Goal: Check status: Check status

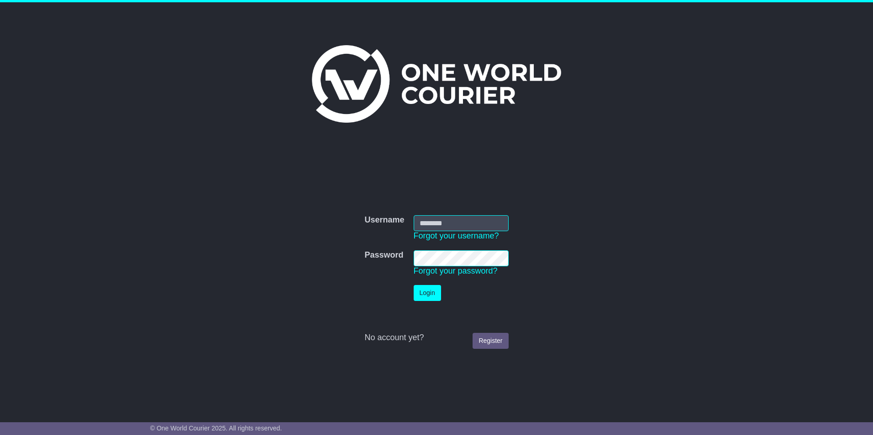
type input "**********"
click at [427, 287] on button "Login" at bounding box center [426, 293] width 27 height 16
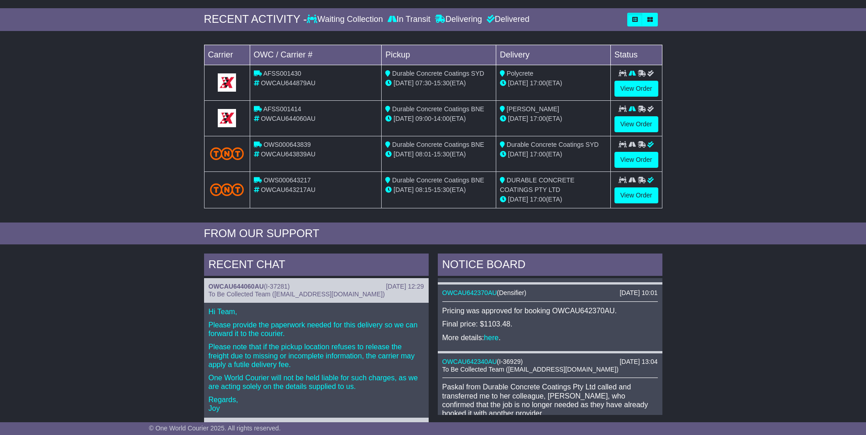
scroll to position [191, 0]
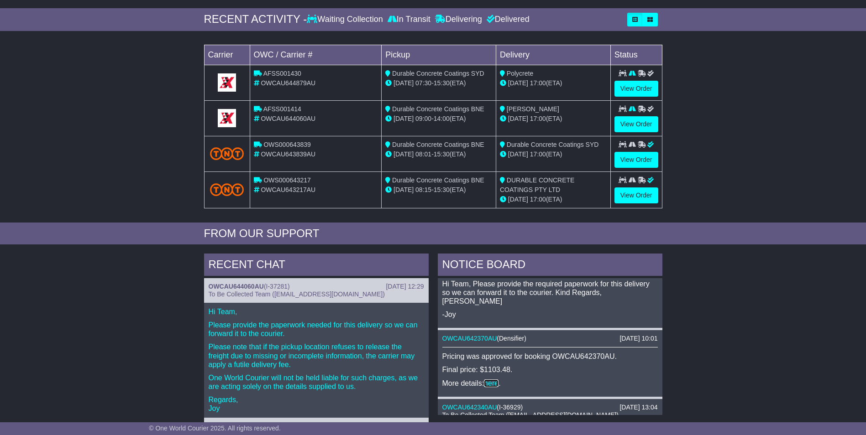
click at [491, 380] on link "here" at bounding box center [491, 384] width 15 height 8
click at [621, 123] on link "View Order" at bounding box center [636, 124] width 44 height 16
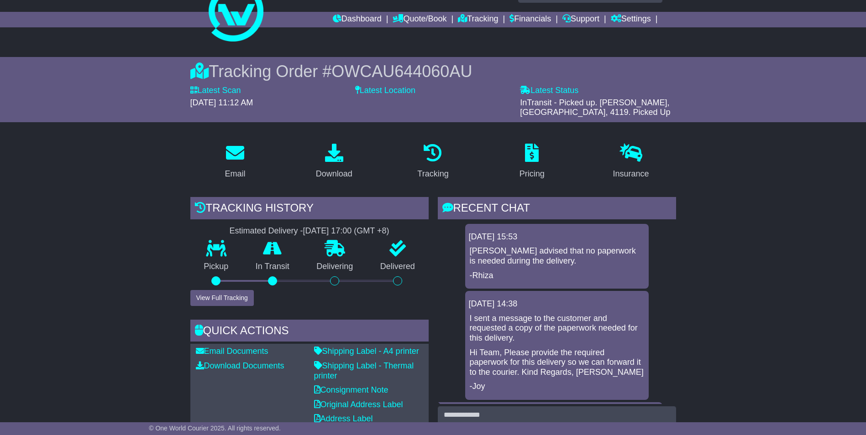
scroll to position [7, 0]
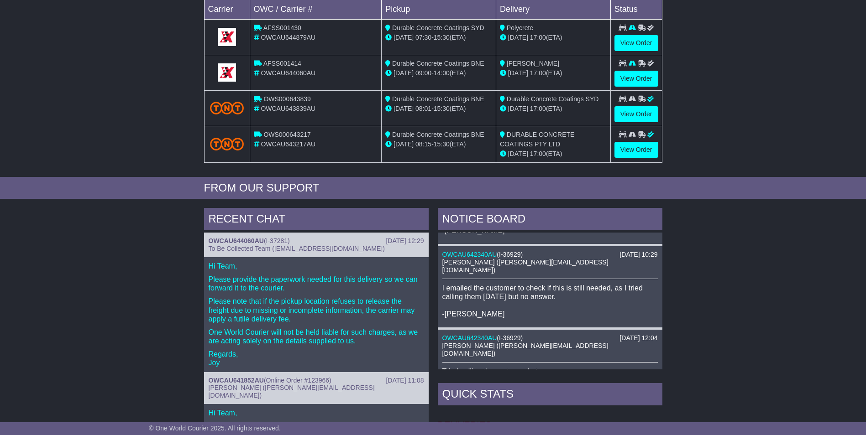
scroll to position [665, 0]
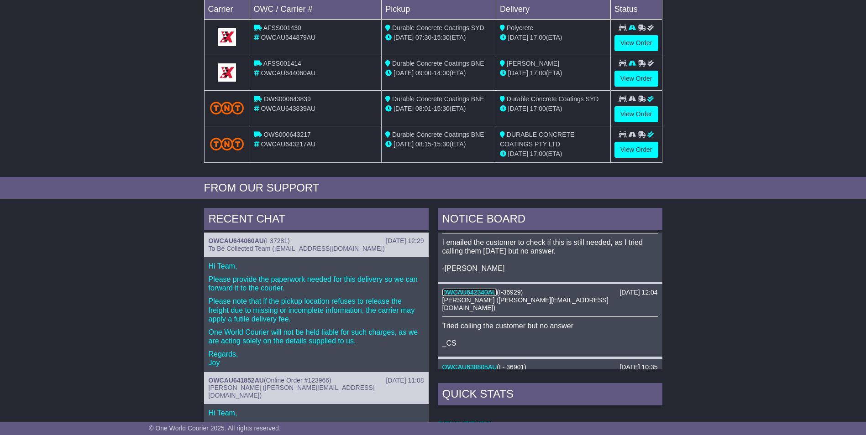
click at [474, 289] on link "OWCAU642340AU" at bounding box center [469, 292] width 55 height 7
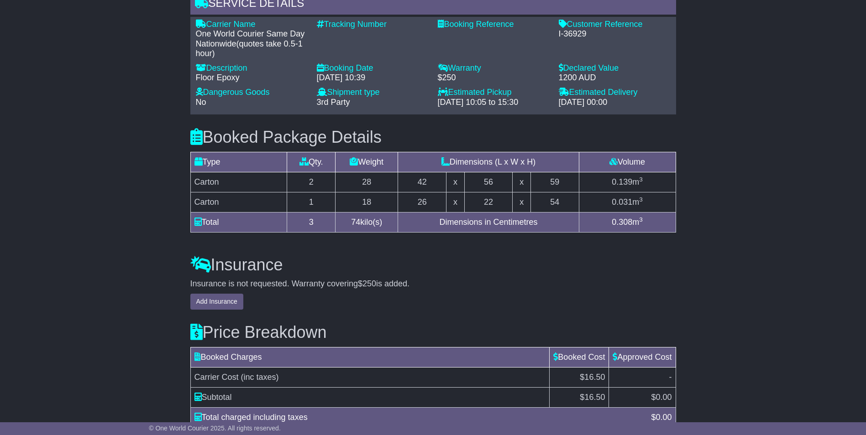
scroll to position [710, 0]
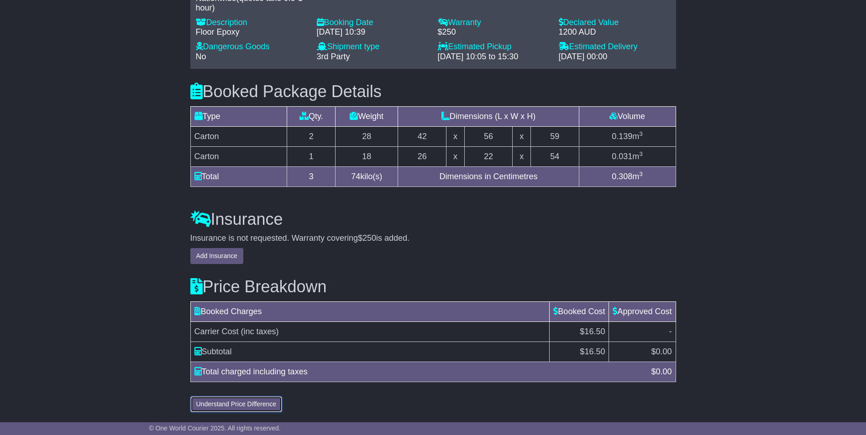
click at [237, 406] on button "Understand Price Difference" at bounding box center [236, 405] width 92 height 16
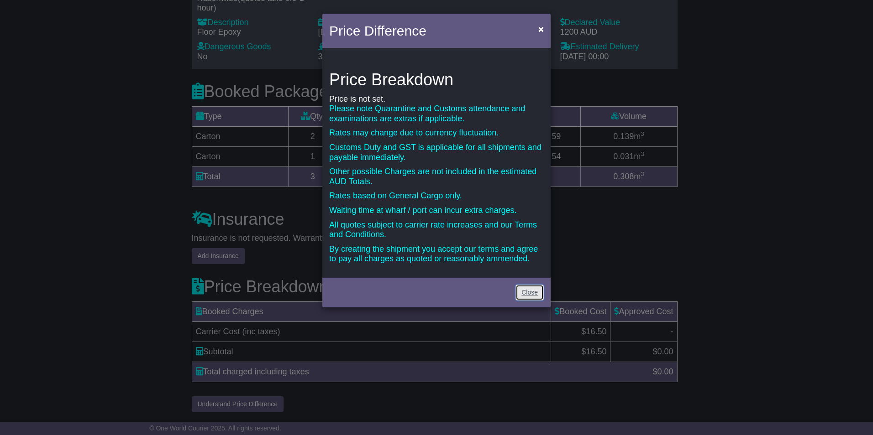
click at [528, 288] on link "Close" at bounding box center [529, 293] width 28 height 16
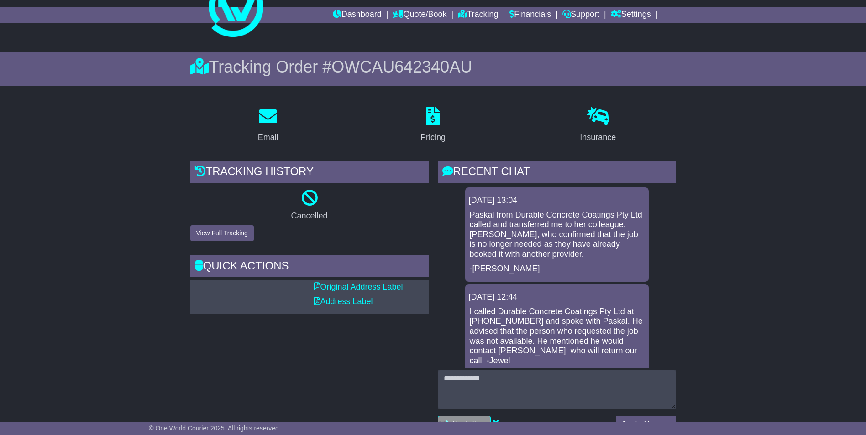
scroll to position [0, 0]
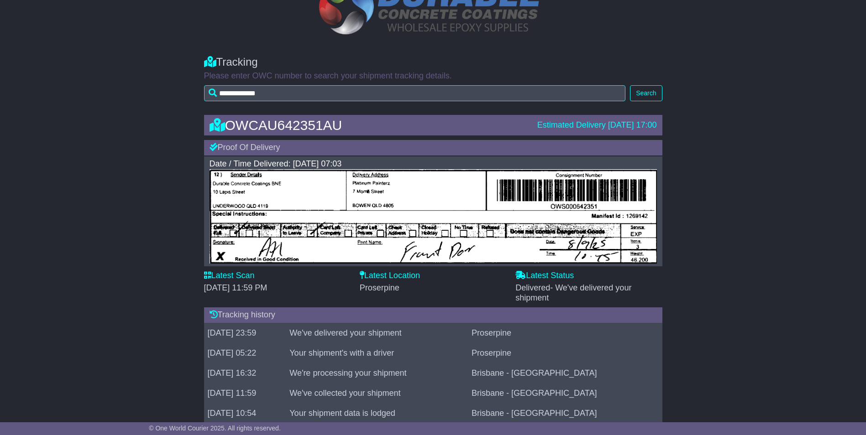
scroll to position [133, 0]
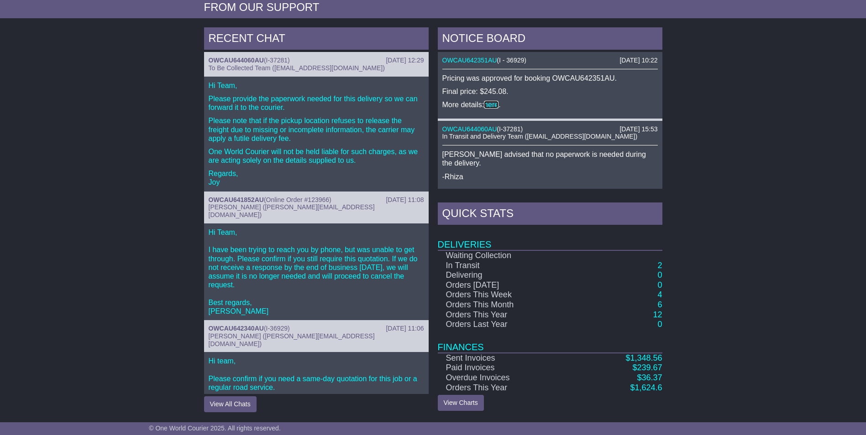
click at [494, 103] on link "here" at bounding box center [491, 105] width 15 height 8
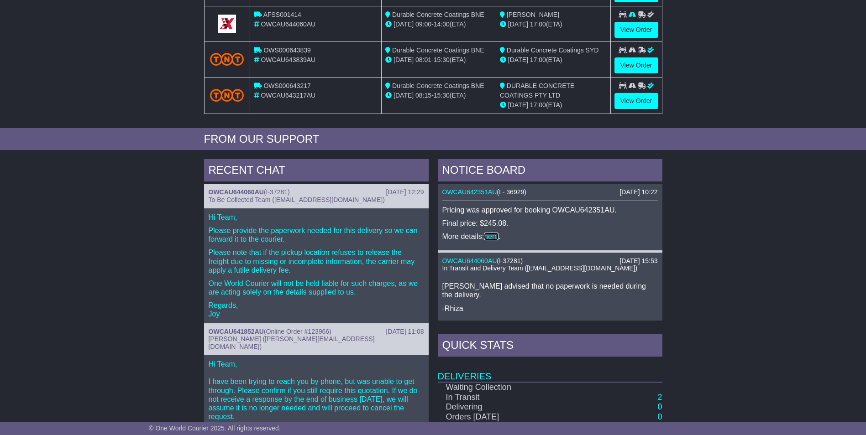
scroll to position [226, 0]
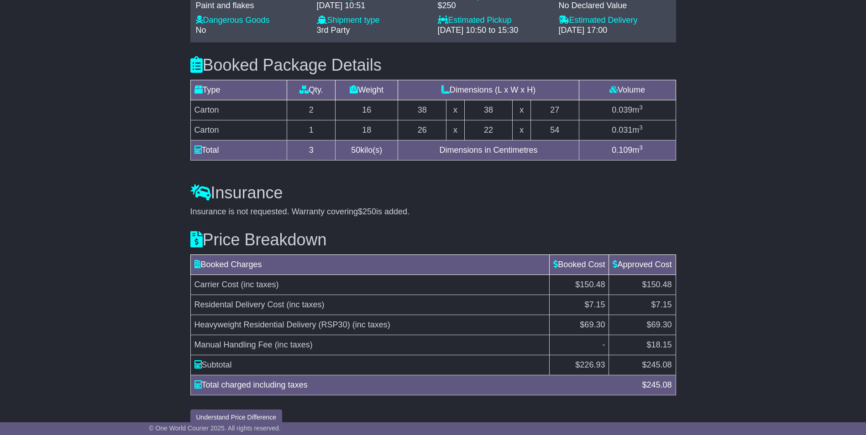
scroll to position [793, 0]
